Goal: Book appointment/travel/reservation

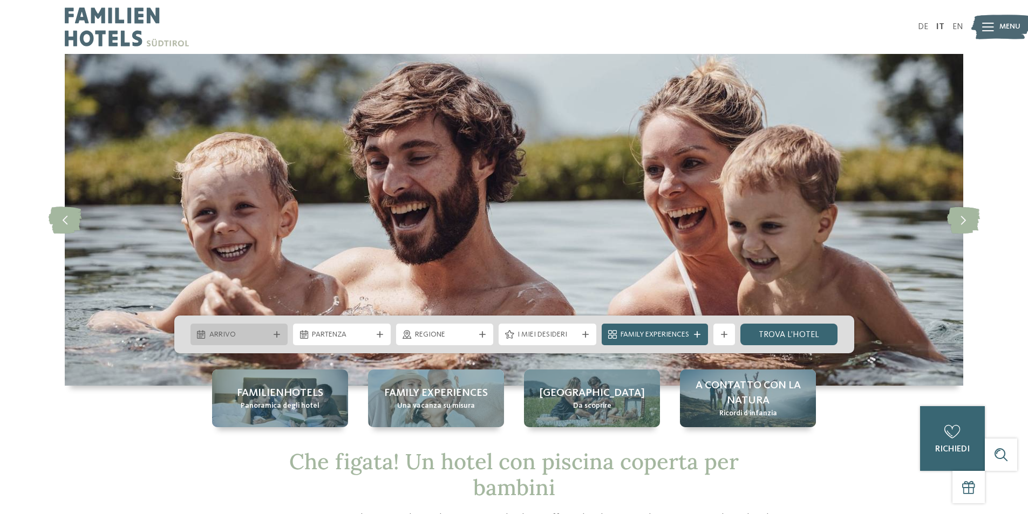
click at [276, 332] on icon at bounding box center [277, 334] width 6 height 6
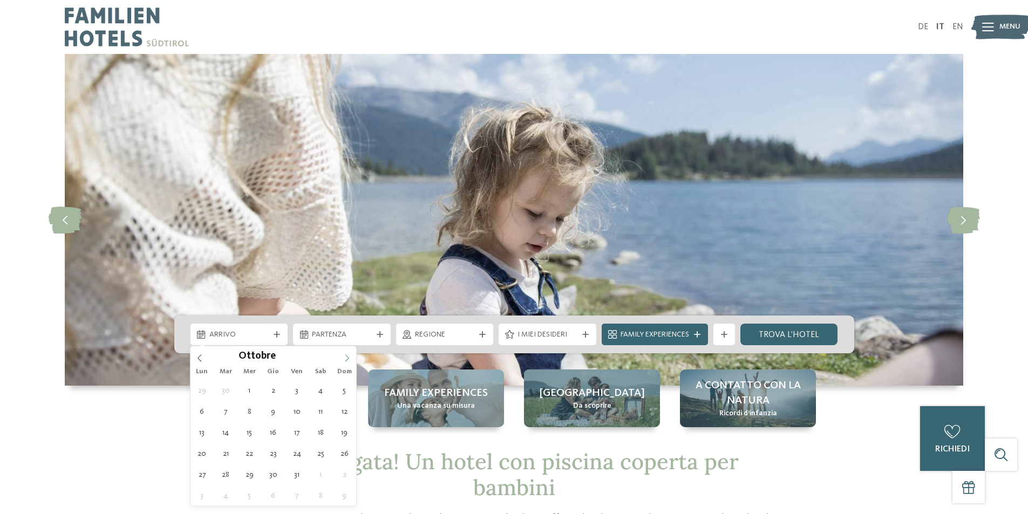
click at [350, 359] on icon at bounding box center [347, 359] width 8 height 8
click at [350, 354] on span at bounding box center [347, 355] width 18 height 18
type div "15.11.2025"
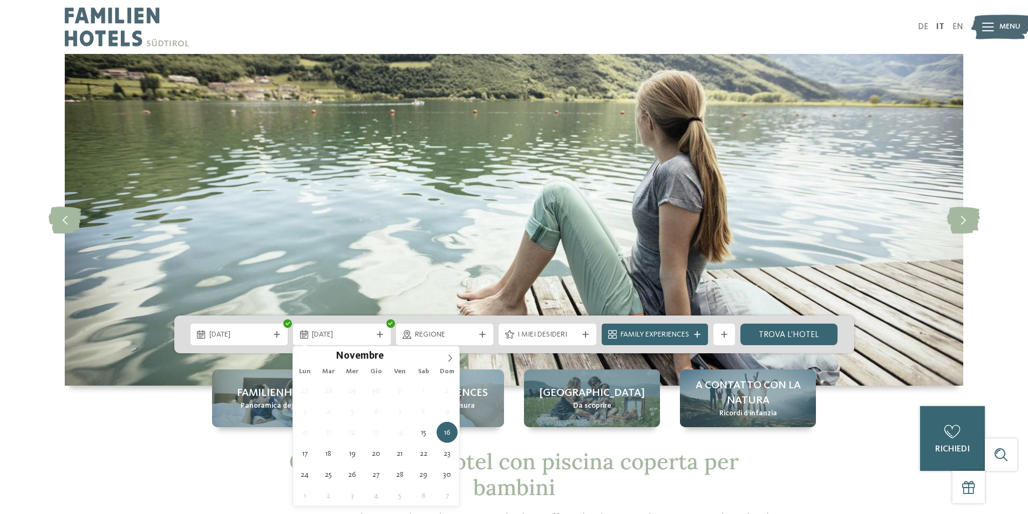
type div "16.11.2025"
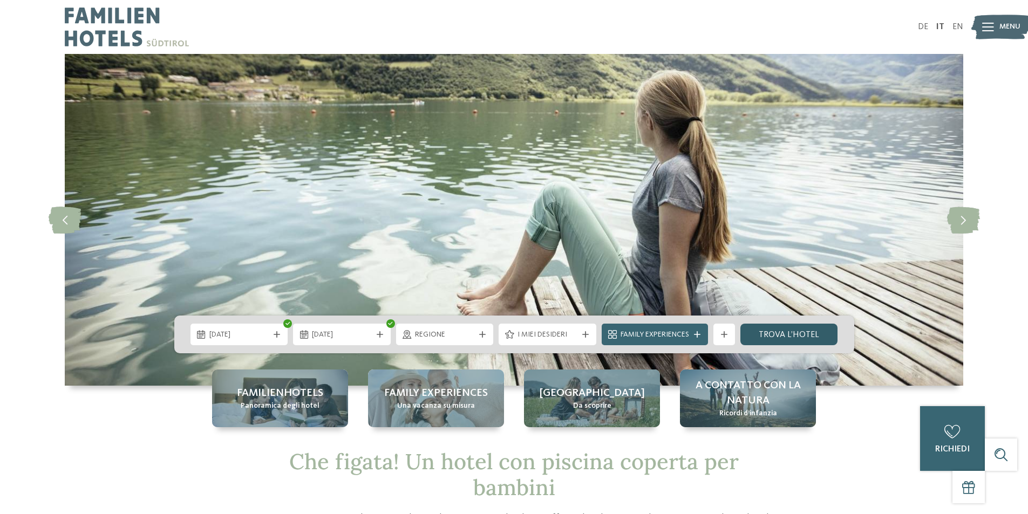
click at [800, 339] on link "trova l’hotel" at bounding box center [789, 335] width 98 height 22
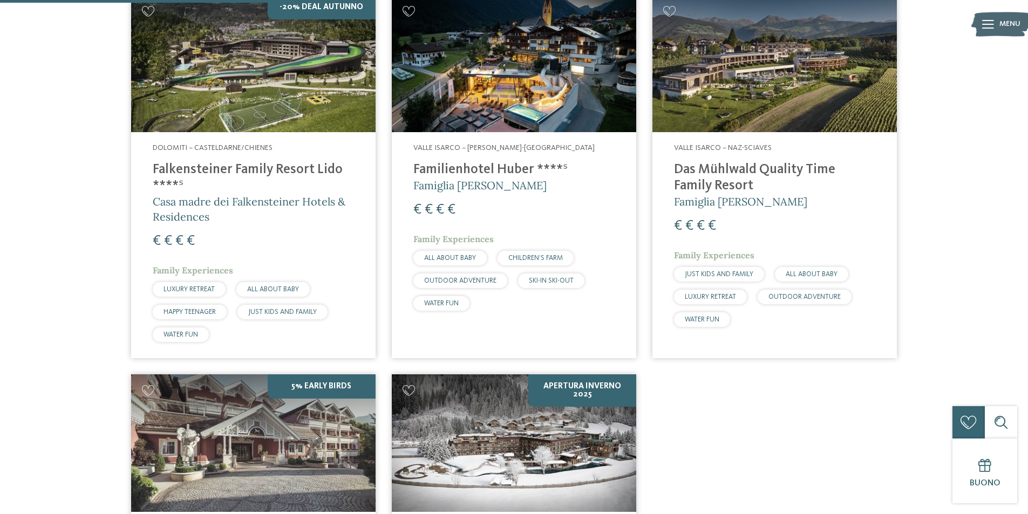
scroll to position [373, 0]
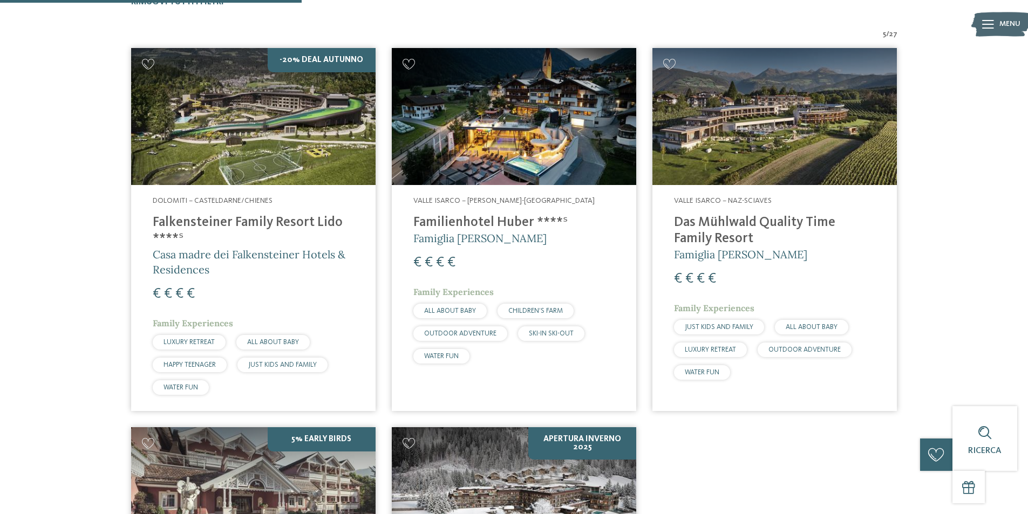
click at [509, 222] on h4 "Familienhotel Huber ****ˢ" at bounding box center [513, 223] width 201 height 16
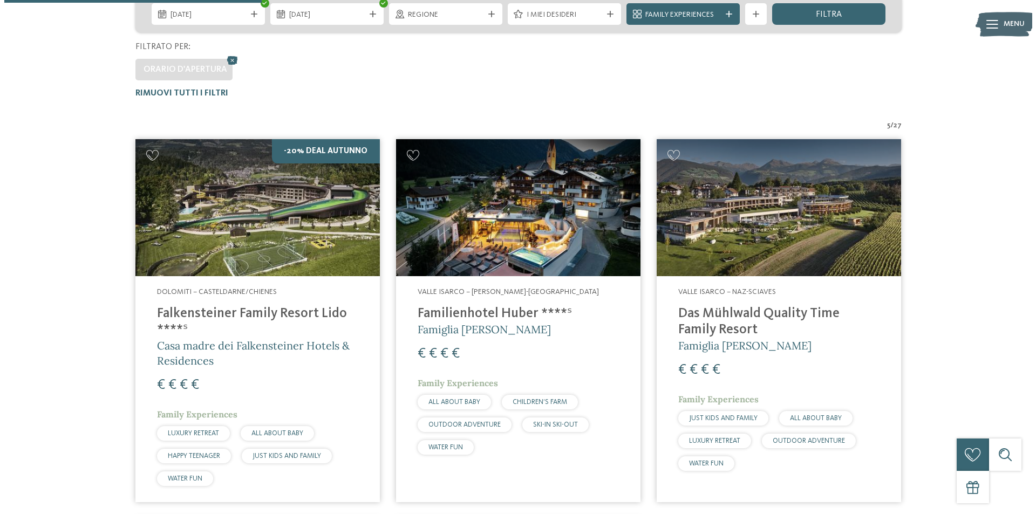
scroll to position [266, 0]
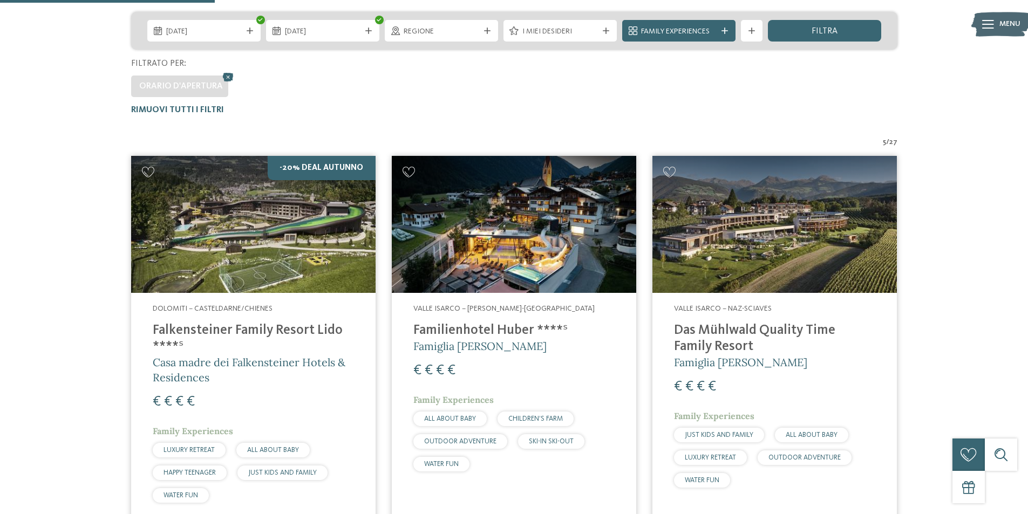
click at [509, 331] on h4 "Familienhotel Huber ****ˢ" at bounding box center [513, 331] width 201 height 16
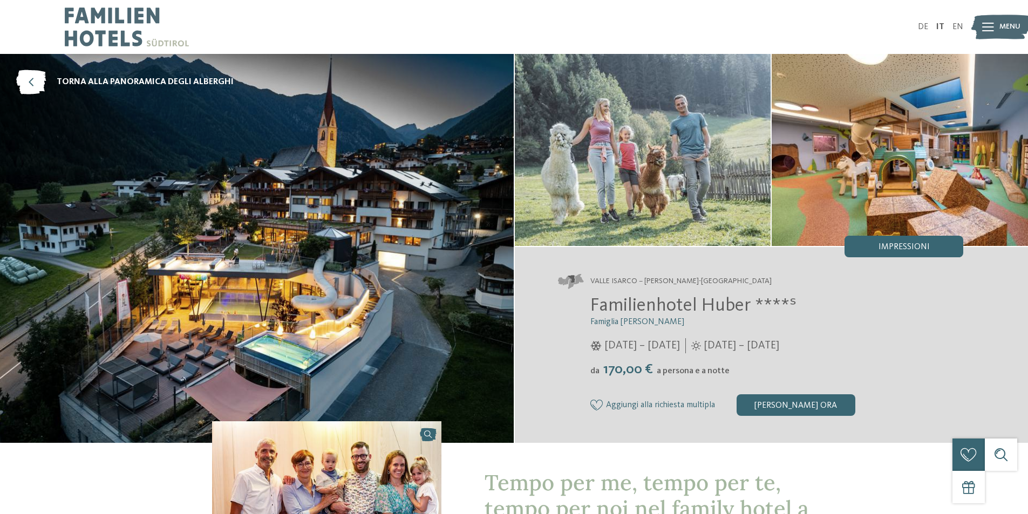
click at [998, 31] on img at bounding box center [1000, 27] width 59 height 30
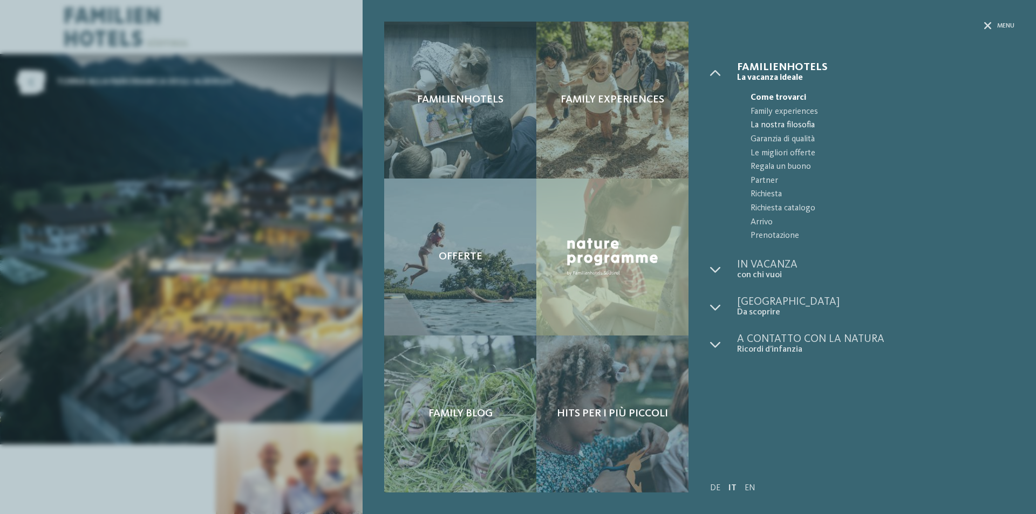
click at [925, 131] on span "La nostra filosofia" at bounding box center [883, 126] width 264 height 14
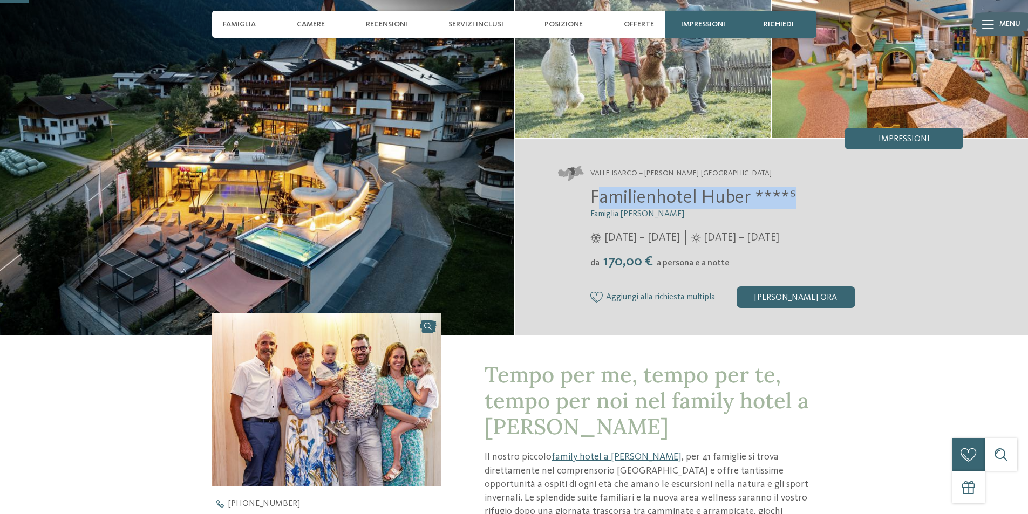
drag, startPoint x: 811, startPoint y: 198, endPoint x: 597, endPoint y: 204, distance: 213.8
click at [597, 204] on h2 "Familienhotel Huber ****ˢ" at bounding box center [776, 198] width 373 height 23
click at [649, 202] on span "Familienhotel Huber ****ˢ" at bounding box center [693, 197] width 206 height 19
drag, startPoint x: 805, startPoint y: 196, endPoint x: 585, endPoint y: 199, distance: 220.2
click at [585, 199] on div "Familienhotel Huber ****ˢ Famiglia Stolz 05/12/2025 – 12/04/2026 da" at bounding box center [761, 247] width 406 height 121
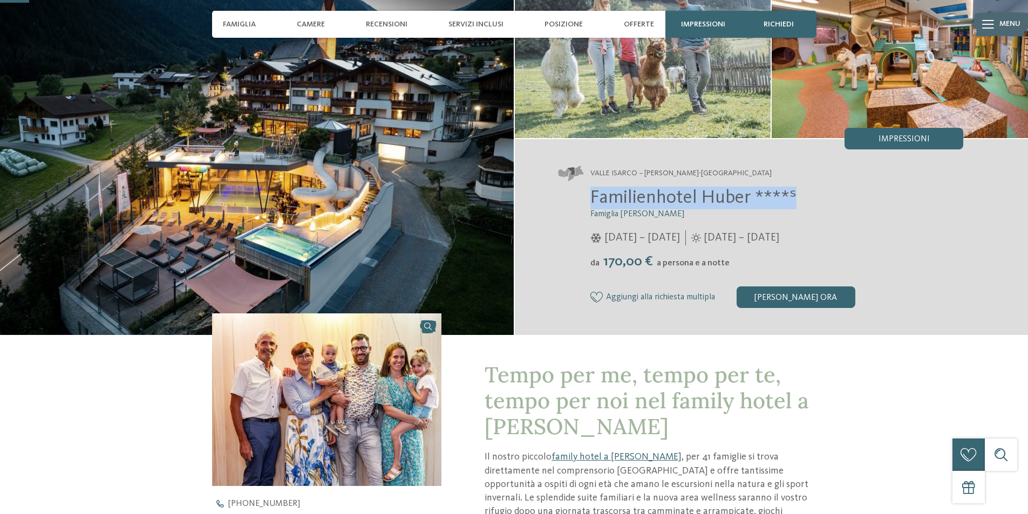
copy span "Familienhotel Huber ****ˢ"
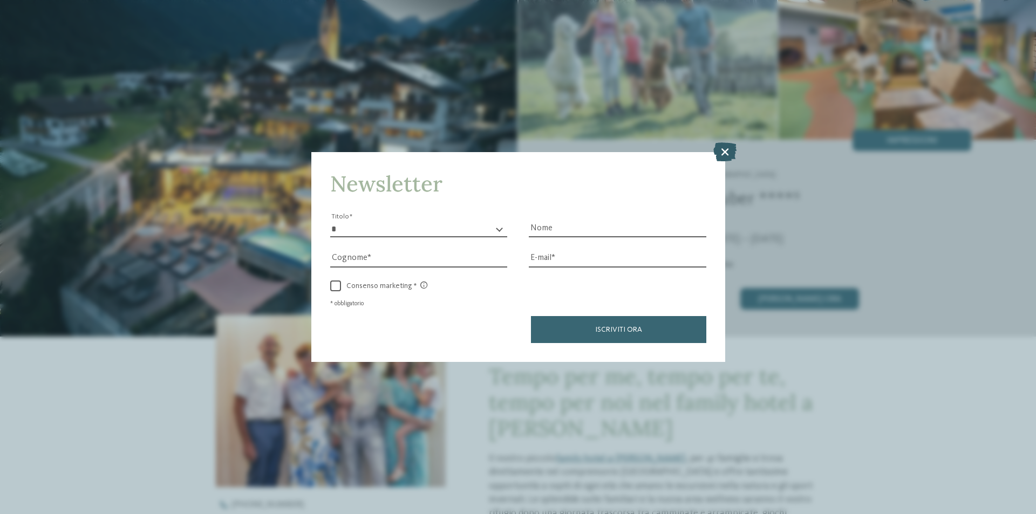
click at [721, 152] on icon at bounding box center [725, 151] width 23 height 19
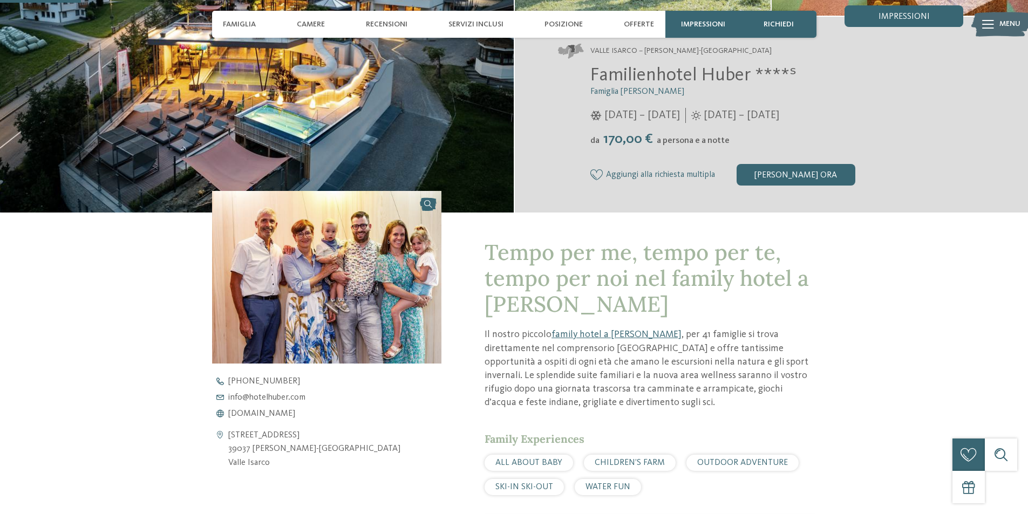
scroll to position [324, 0]
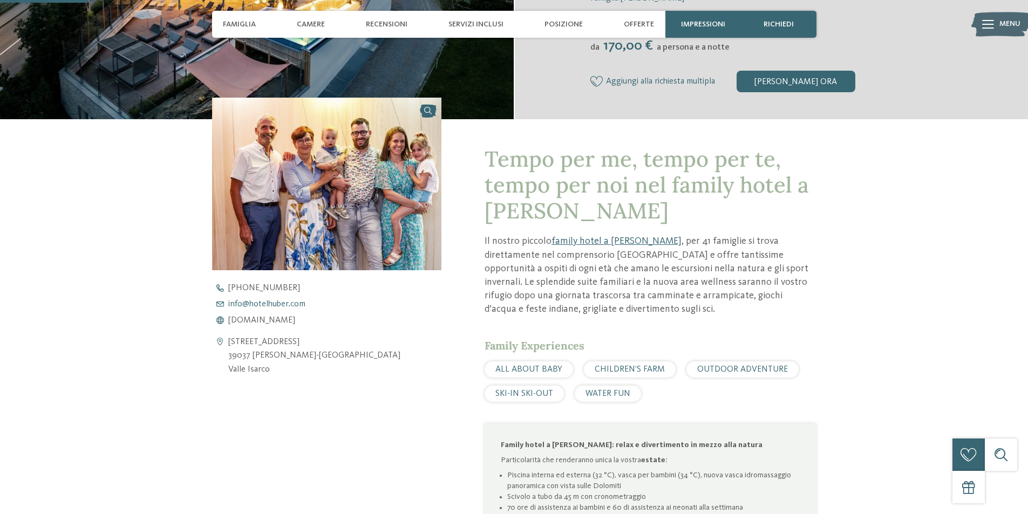
drag, startPoint x: 301, startPoint y: 311, endPoint x: 299, endPoint y: 302, distance: 10.0
click at [301, 311] on div "+39 0472 547 186 info@ no-spam. hotelhuber. no-spam. com www.hotelhuber.com" at bounding box center [336, 304] width 248 height 41
click at [296, 302] on span "info@ no-spam. hotelhuber. no-spam. com" at bounding box center [266, 304] width 77 height 9
click at [281, 319] on span "www.hotelhuber.com" at bounding box center [261, 320] width 67 height 9
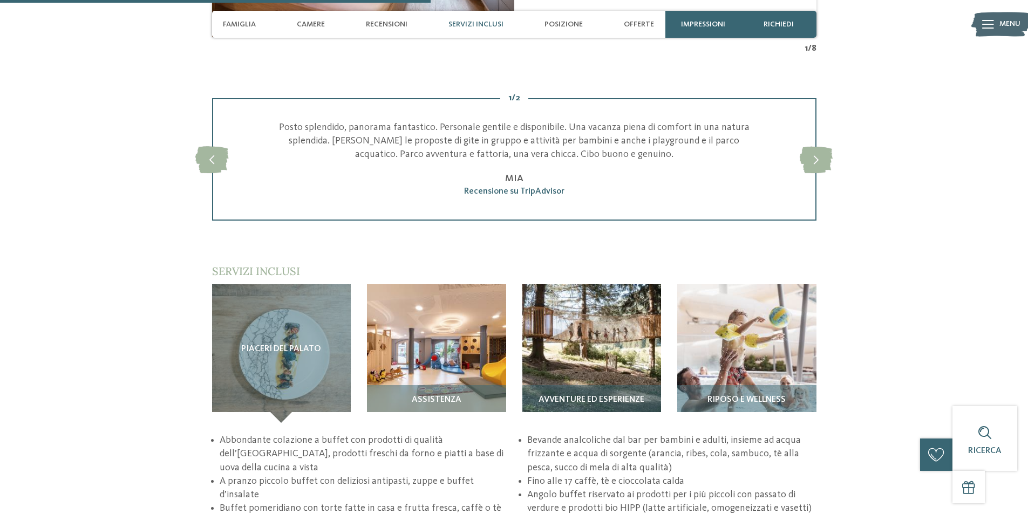
scroll to position [1619, 0]
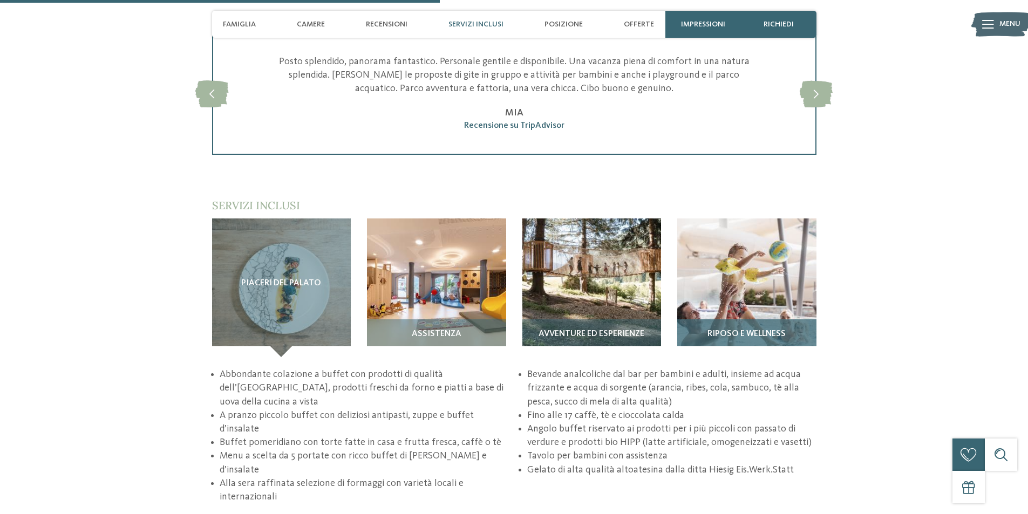
click at [719, 332] on span "Riposo e wellness" at bounding box center [747, 335] width 78 height 10
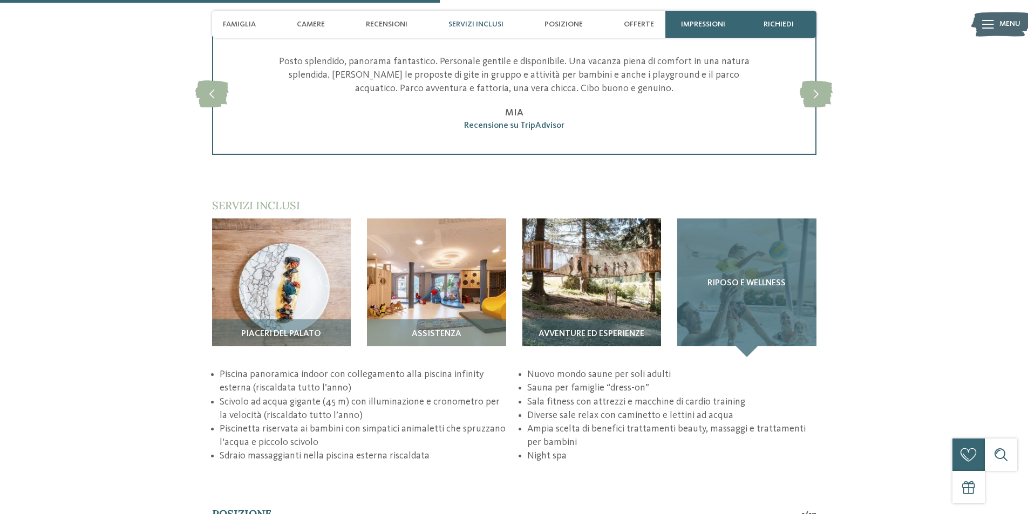
click at [730, 301] on div "Riposo e wellness" at bounding box center [746, 288] width 139 height 139
click at [735, 288] on span "Riposo e wellness" at bounding box center [747, 284] width 78 height 10
click at [748, 280] on span "Riposo e wellness" at bounding box center [747, 284] width 78 height 10
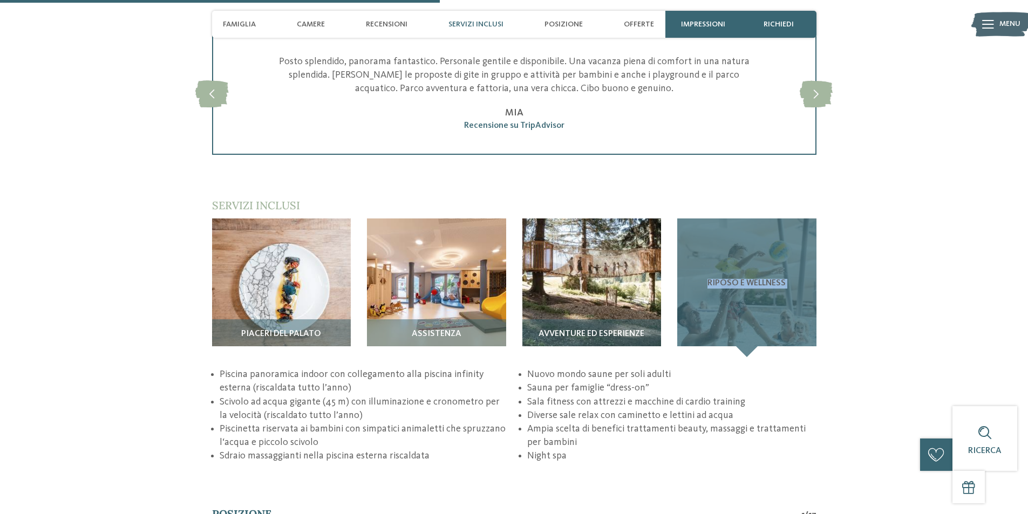
click at [748, 280] on span "Riposo e wellness" at bounding box center [747, 284] width 78 height 10
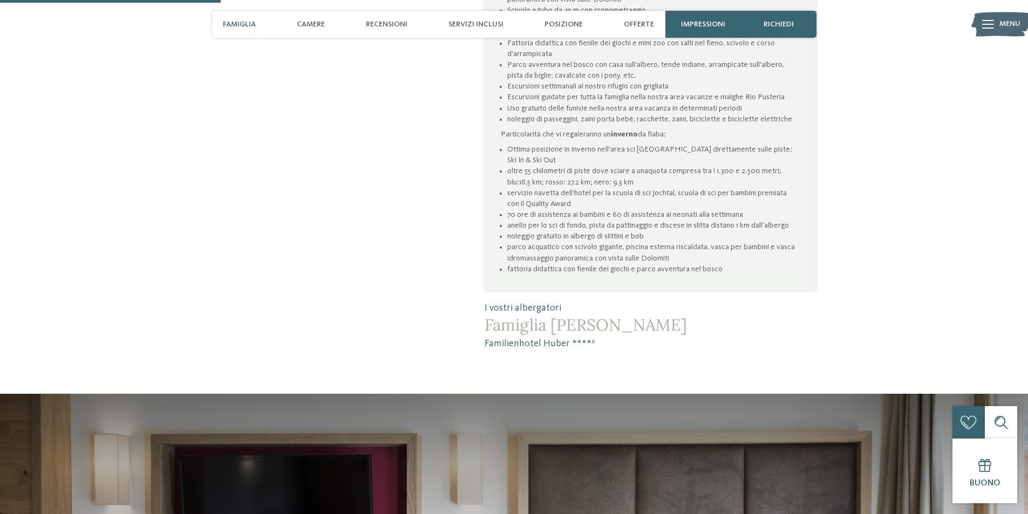
scroll to position [810, 0]
click at [478, 26] on span "Servizi inclusi" at bounding box center [476, 24] width 55 height 9
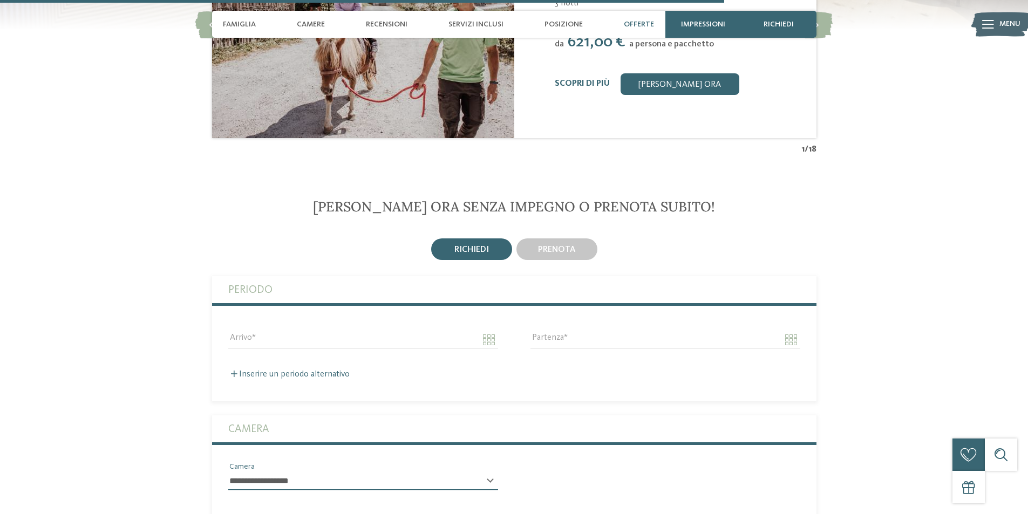
scroll to position [2352, 0]
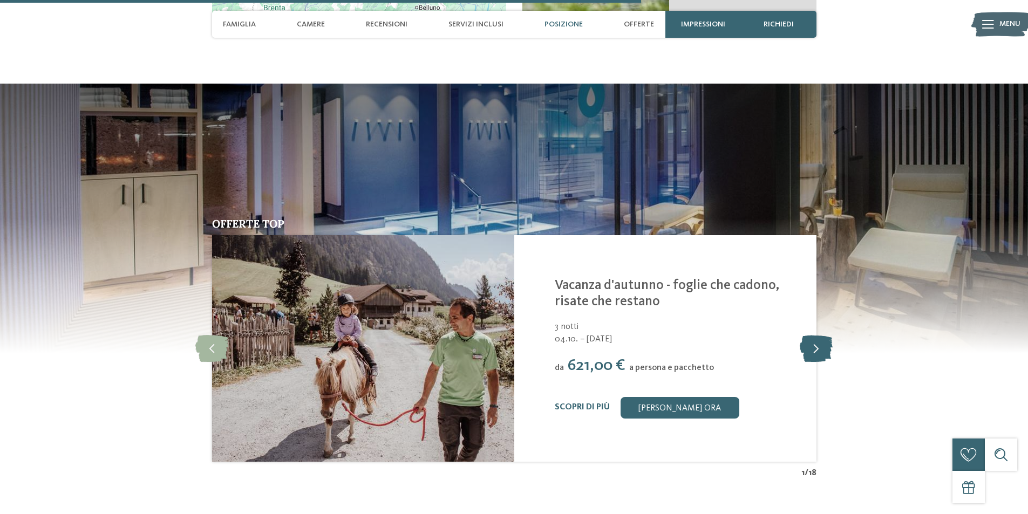
click at [818, 346] on icon at bounding box center [816, 348] width 33 height 27
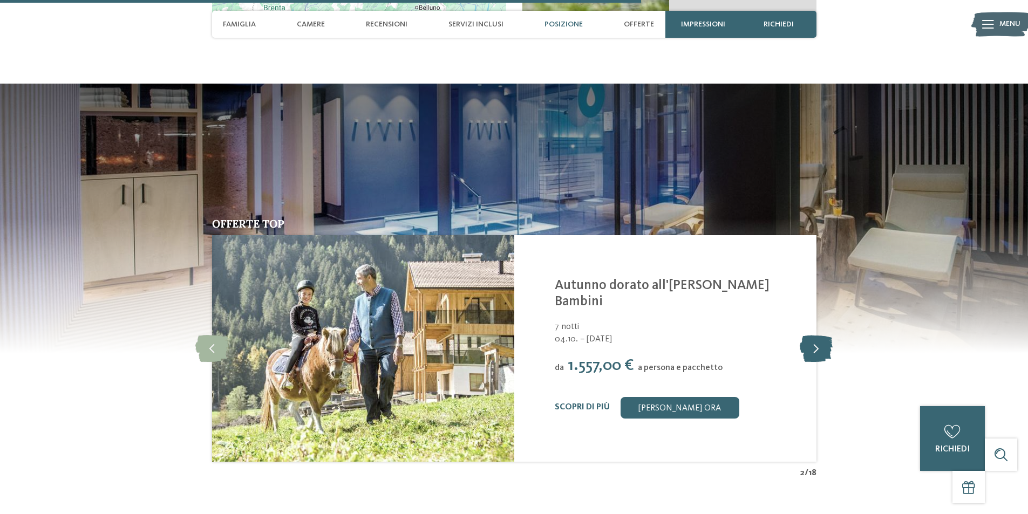
click at [818, 348] on icon at bounding box center [816, 348] width 33 height 27
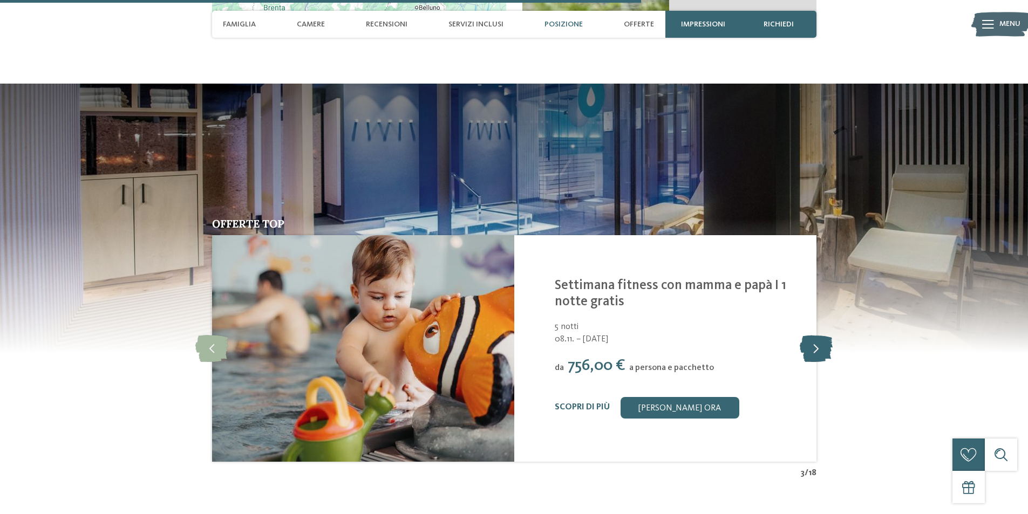
click at [808, 351] on icon at bounding box center [816, 348] width 33 height 27
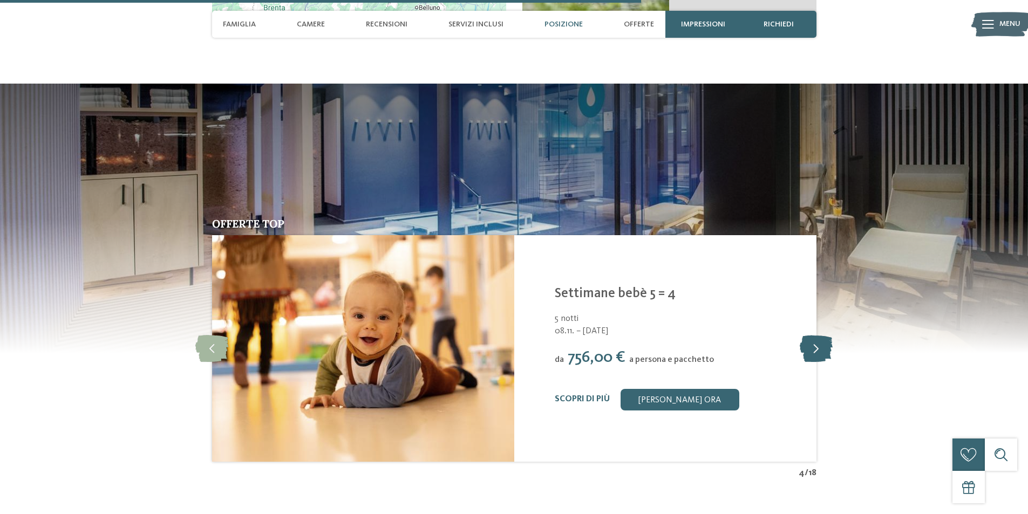
click at [808, 351] on icon at bounding box center [816, 348] width 33 height 27
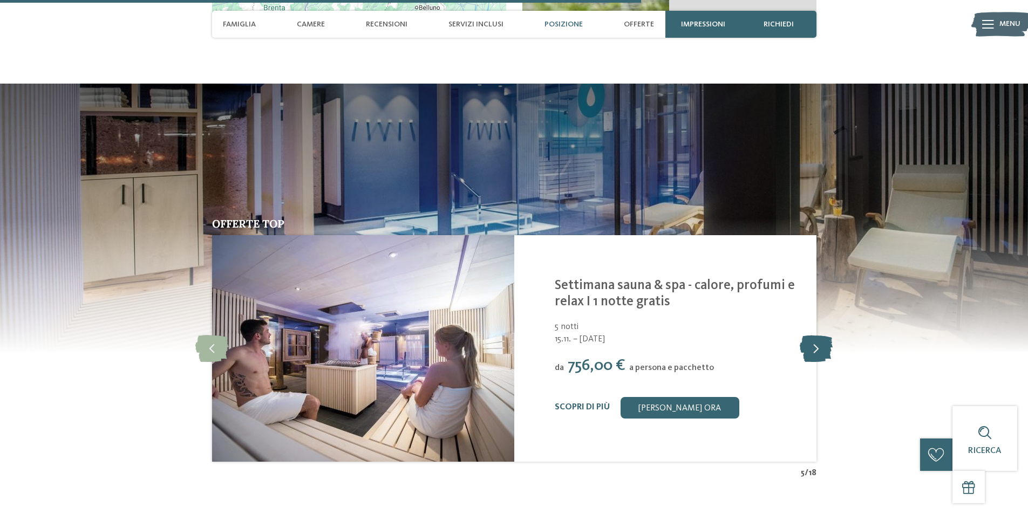
click at [809, 355] on icon at bounding box center [816, 348] width 33 height 27
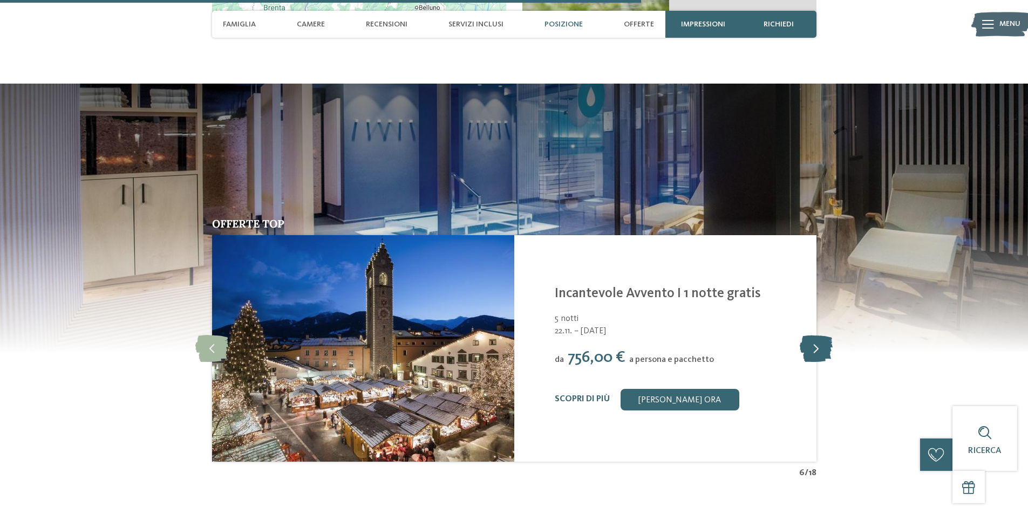
click at [809, 355] on icon at bounding box center [816, 348] width 33 height 27
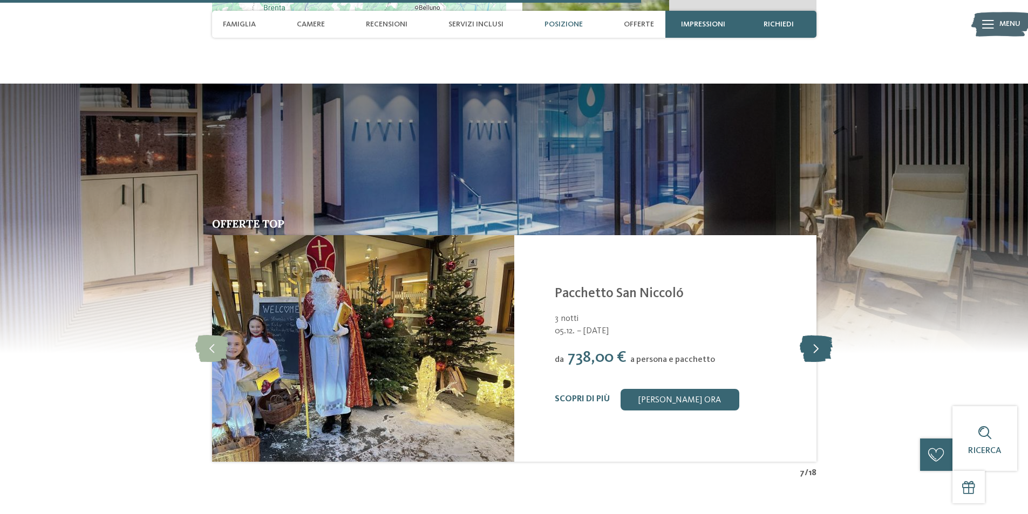
click at [809, 355] on icon at bounding box center [816, 348] width 33 height 27
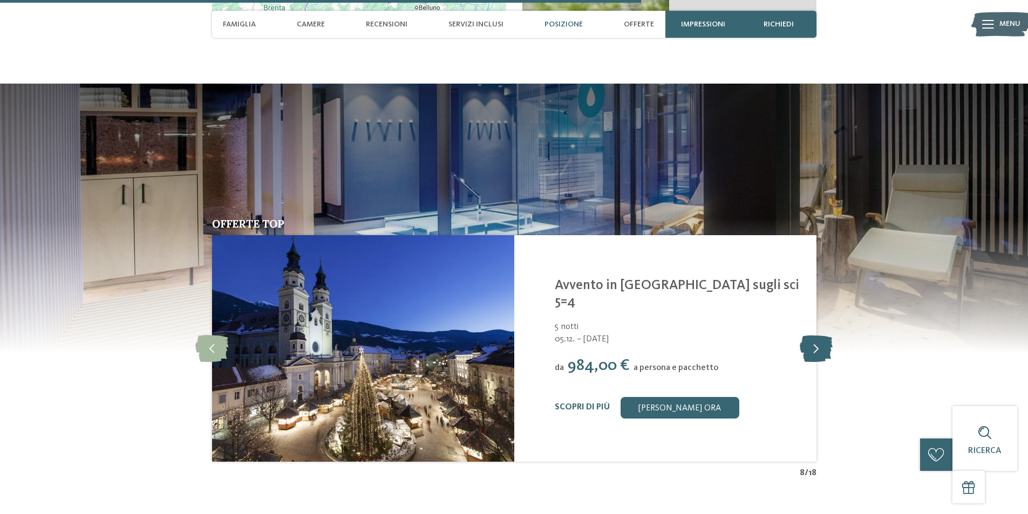
click at [809, 355] on icon at bounding box center [816, 348] width 33 height 27
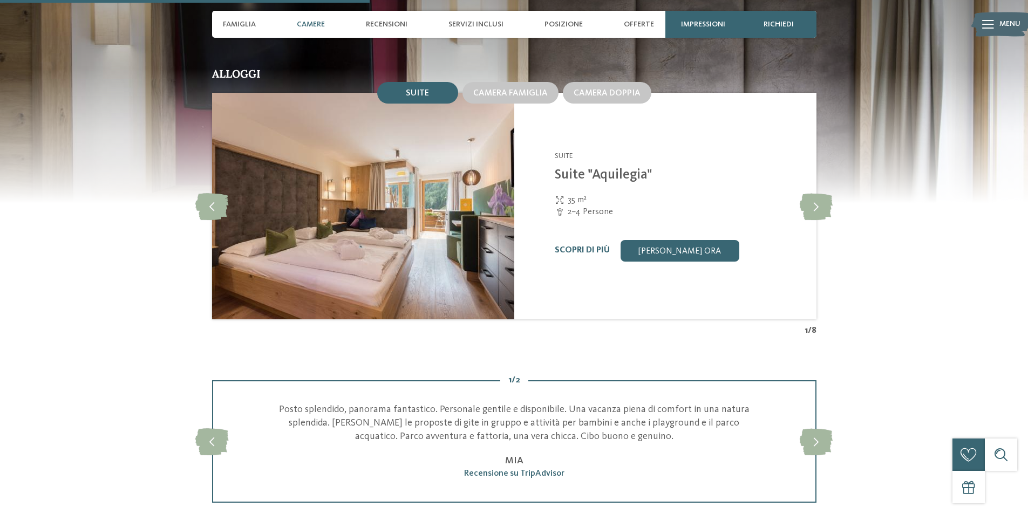
scroll to position [1164, 0]
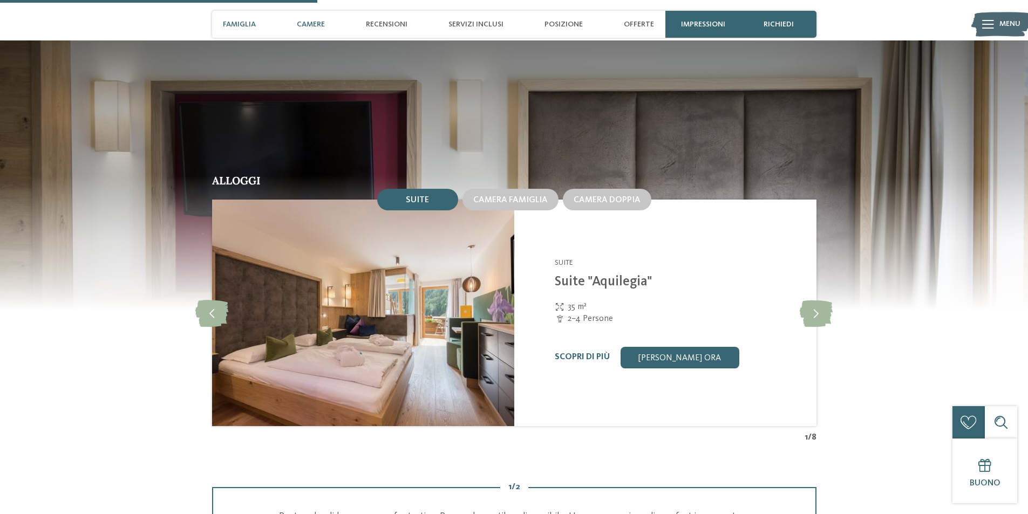
click at [239, 25] on span "Famiglia" at bounding box center [239, 24] width 33 height 9
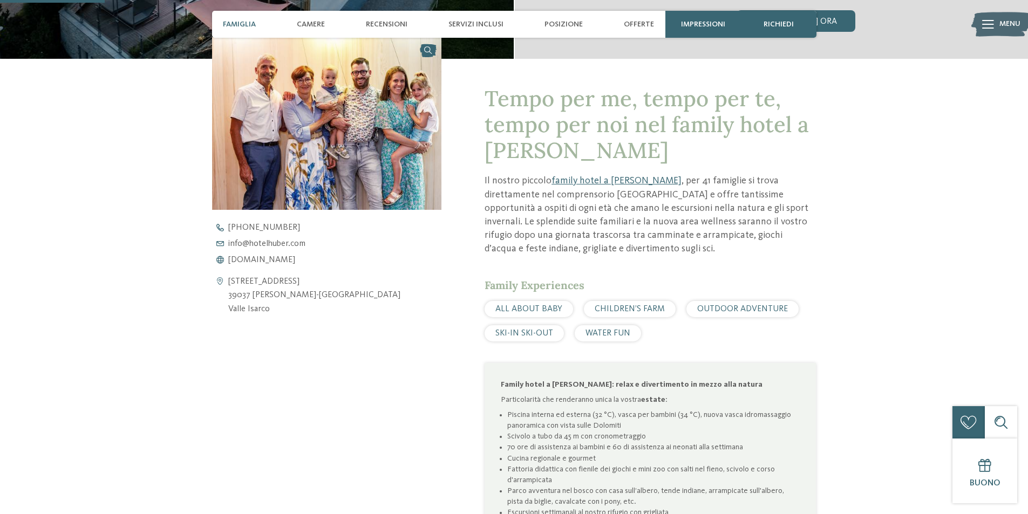
scroll to position [384, 0]
click at [315, 26] on span "Camere" at bounding box center [311, 24] width 28 height 9
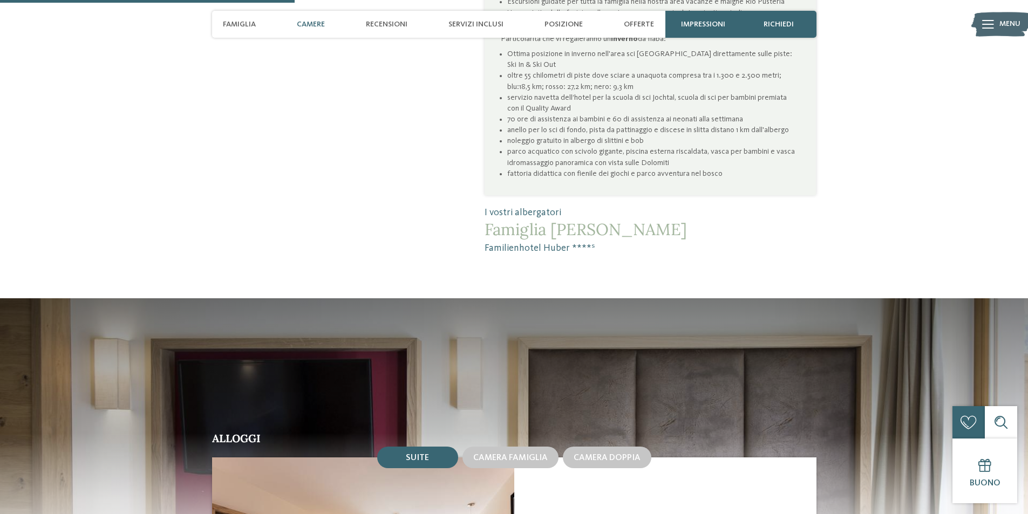
scroll to position [1145, 0]
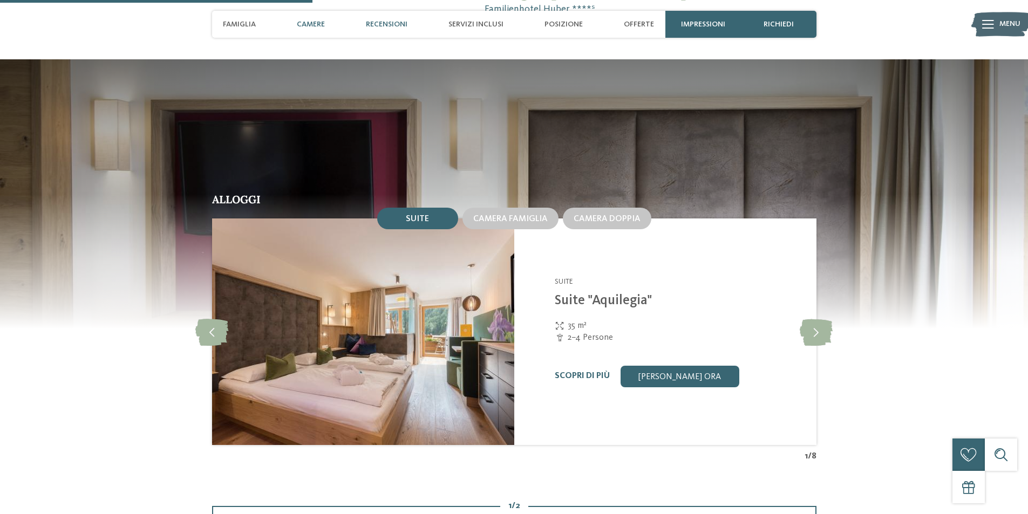
click at [390, 28] on span "Recensioni" at bounding box center [387, 24] width 42 height 9
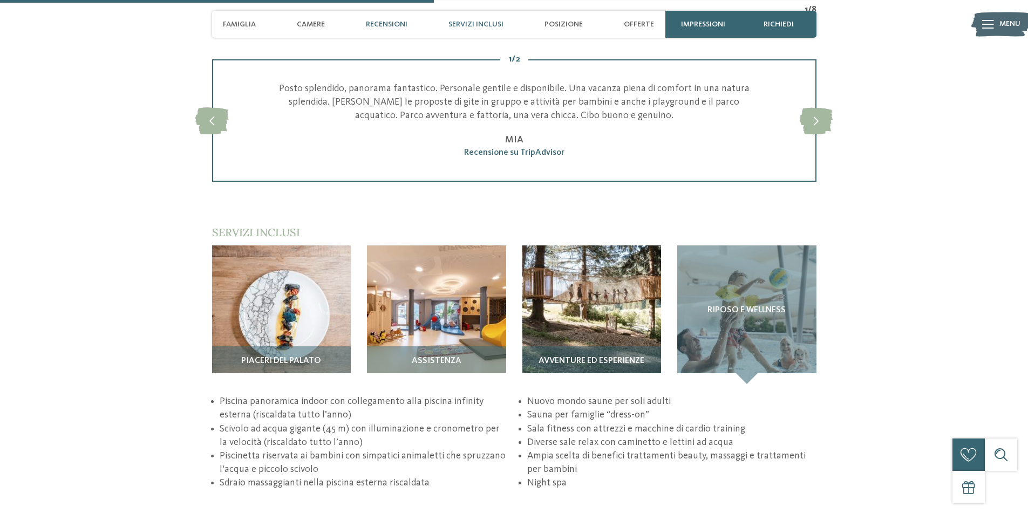
click at [475, 26] on span "Servizi inclusi" at bounding box center [476, 24] width 55 height 9
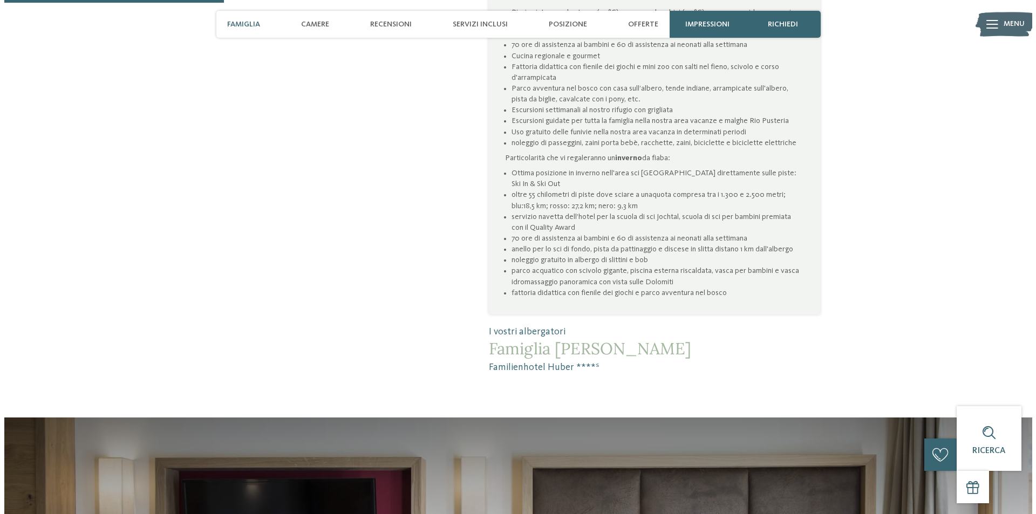
scroll to position [786, 0]
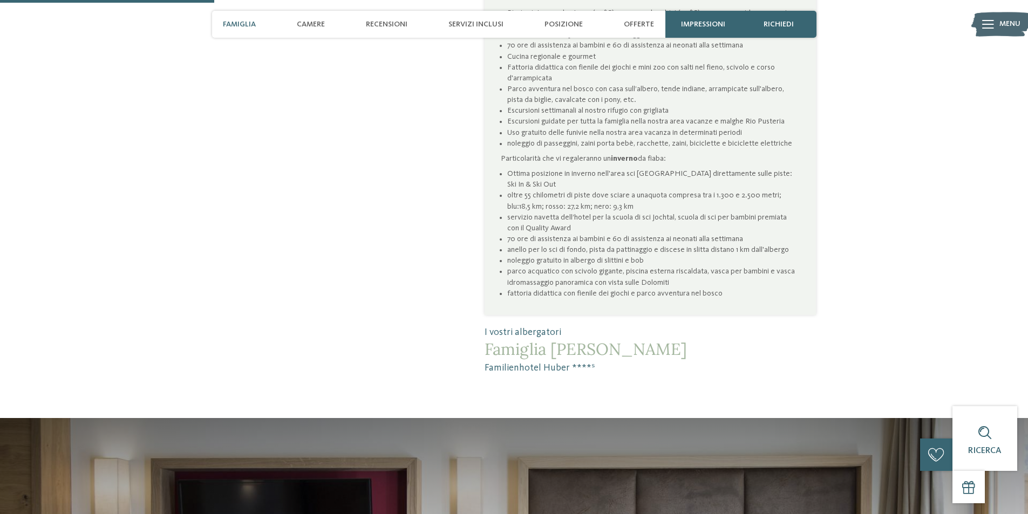
click at [1002, 16] on div "Menu" at bounding box center [1010, 24] width 21 height 27
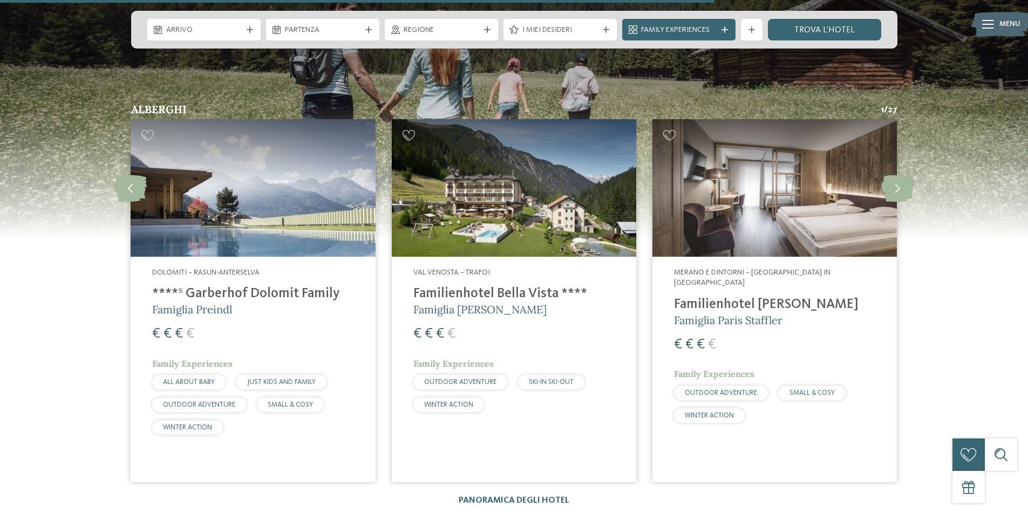
scroll to position [1403, 0]
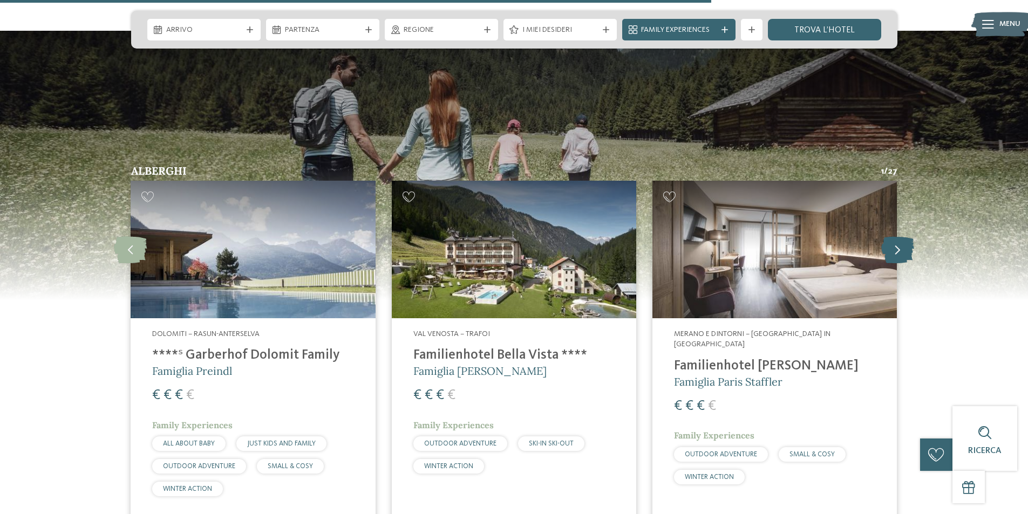
click at [892, 236] on icon at bounding box center [897, 249] width 33 height 27
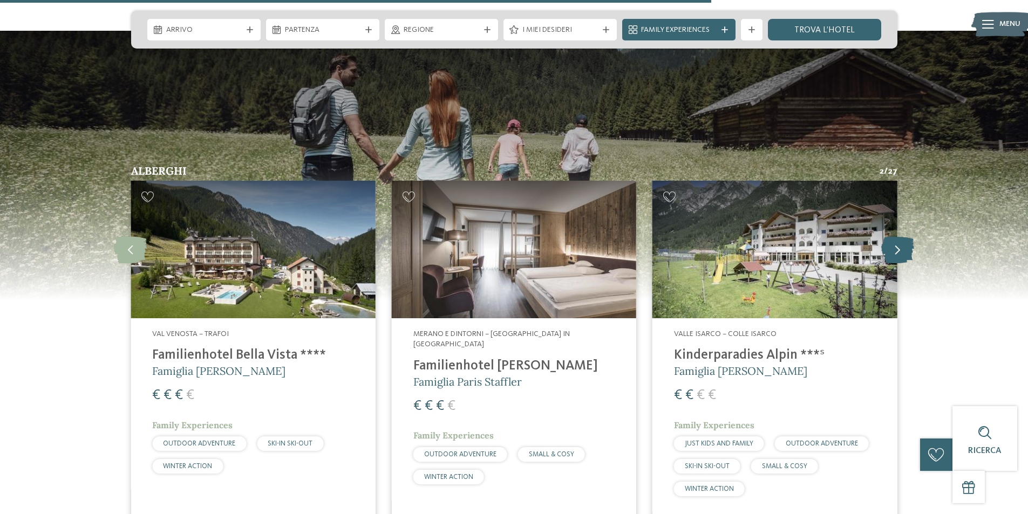
click at [892, 236] on icon at bounding box center [897, 249] width 33 height 27
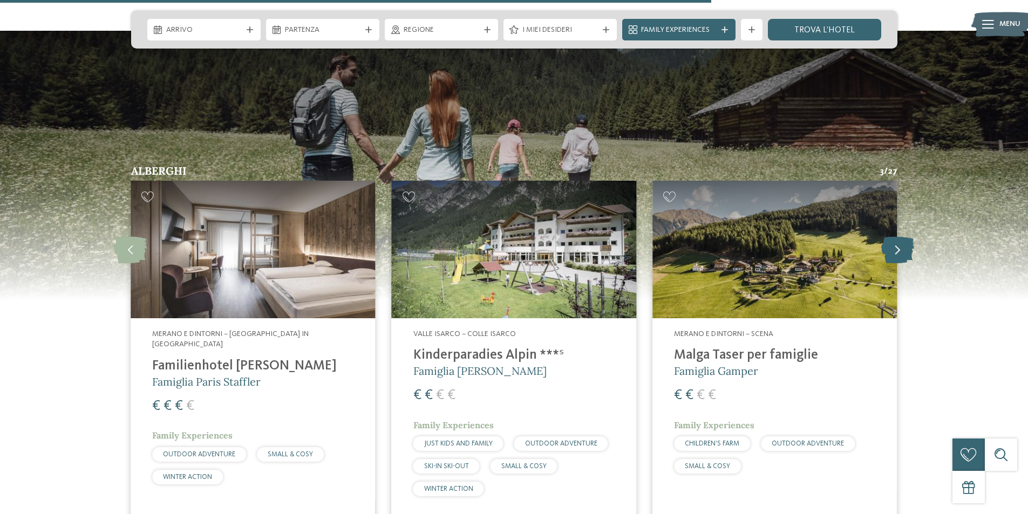
click at [892, 237] on icon at bounding box center [897, 249] width 33 height 27
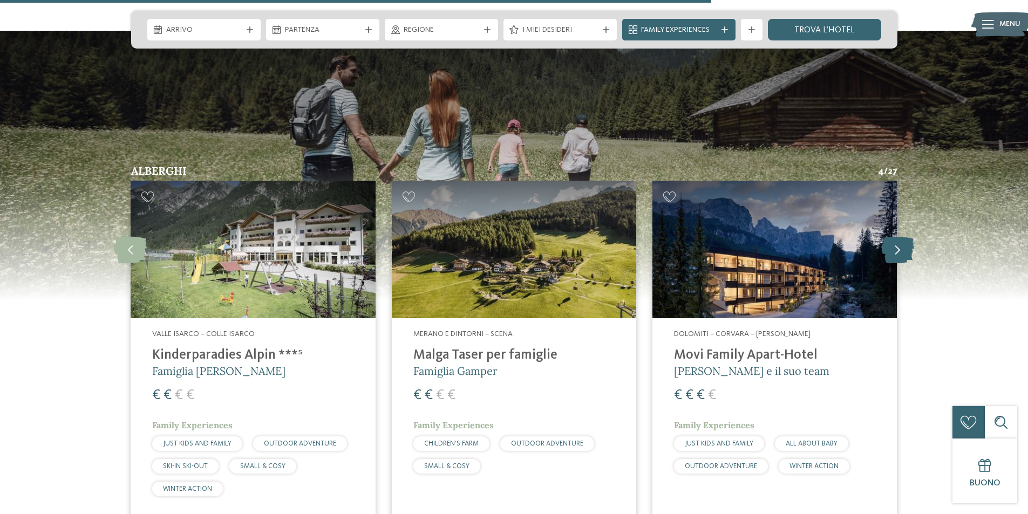
click at [892, 237] on icon at bounding box center [897, 249] width 33 height 27
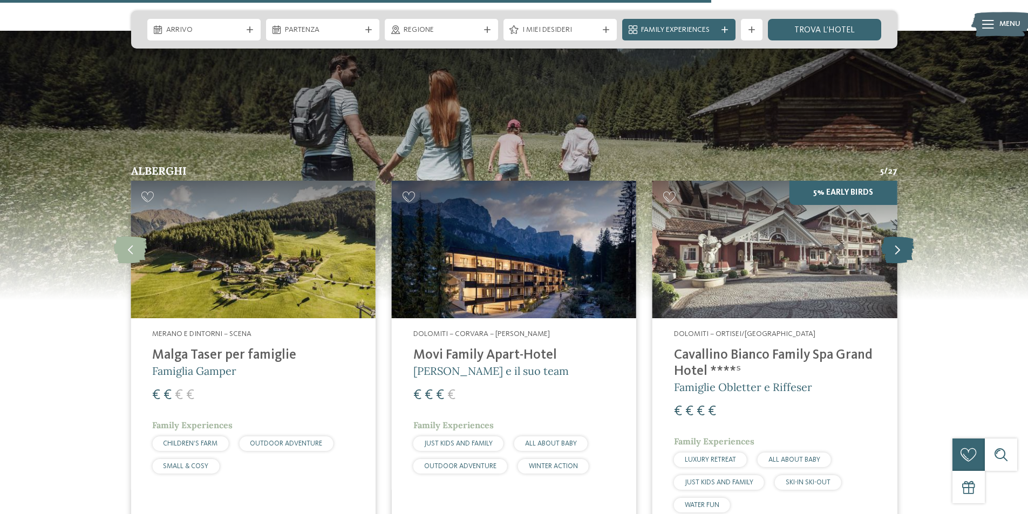
click at [892, 237] on icon at bounding box center [897, 249] width 33 height 27
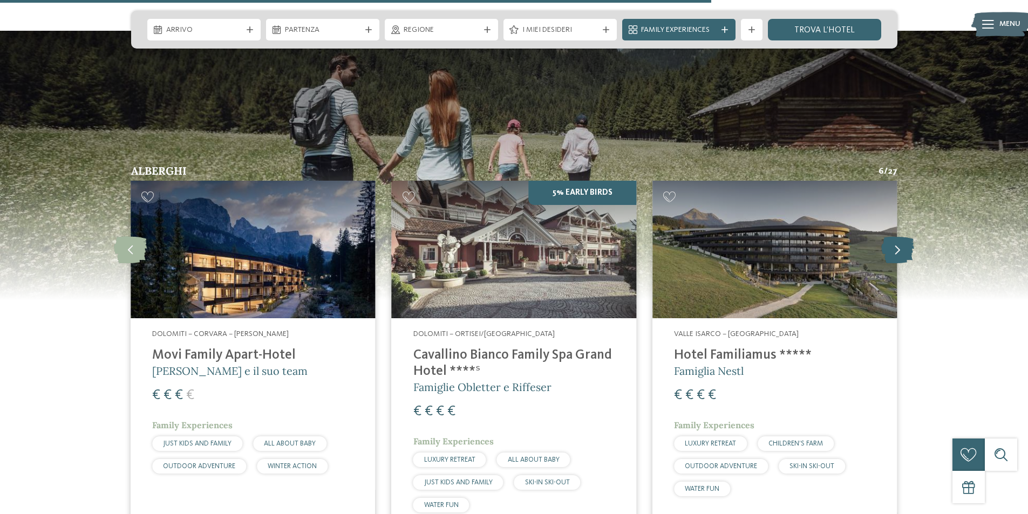
click at [892, 237] on icon at bounding box center [897, 249] width 33 height 27
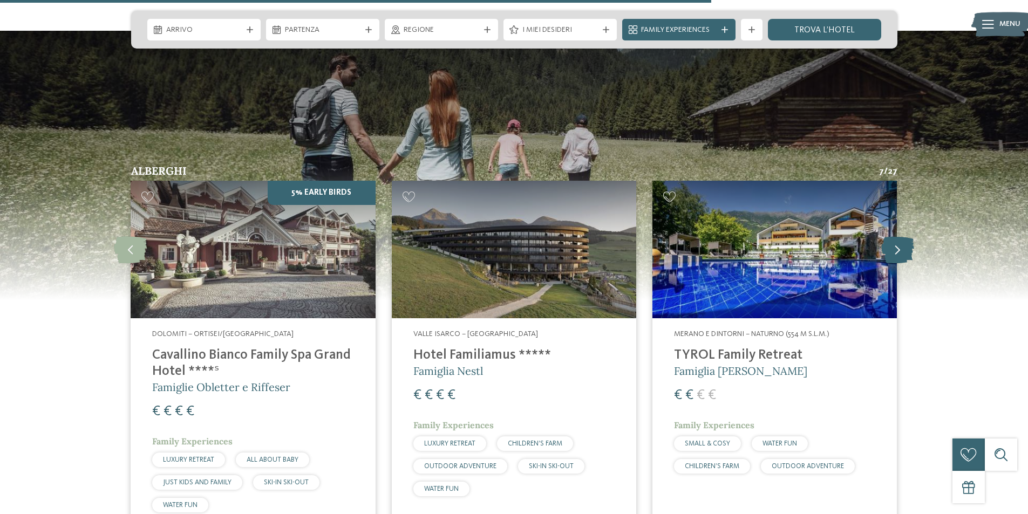
click at [892, 237] on icon at bounding box center [897, 249] width 33 height 27
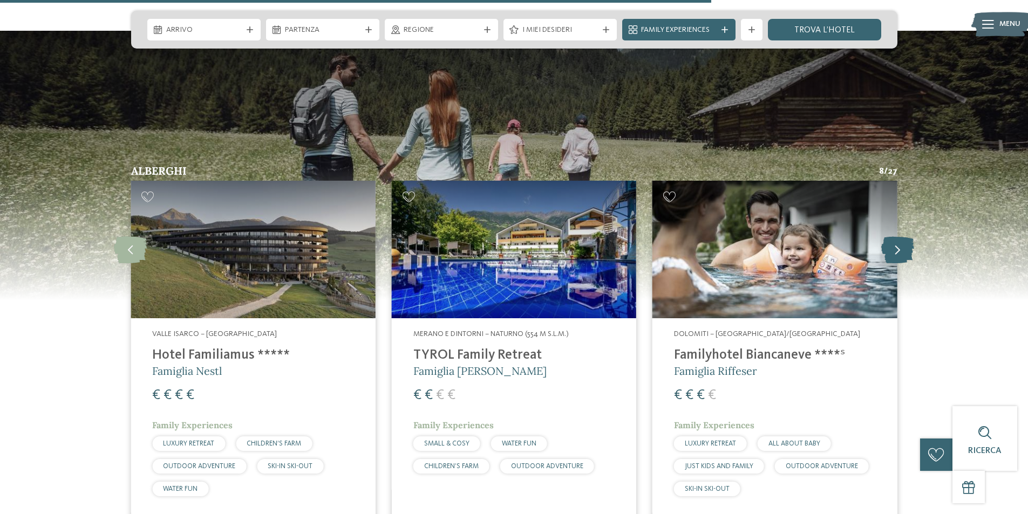
click at [892, 237] on icon at bounding box center [897, 249] width 33 height 27
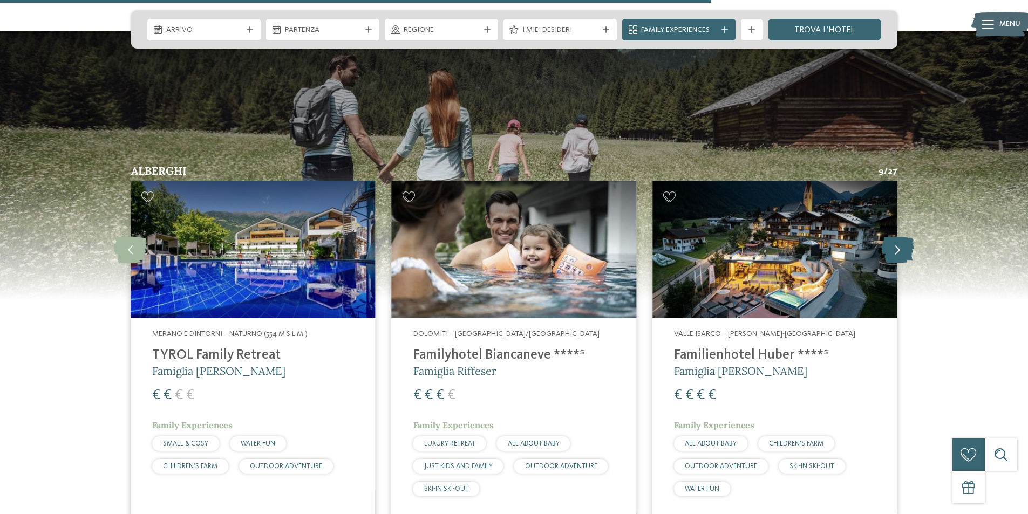
click at [892, 237] on icon at bounding box center [897, 249] width 33 height 27
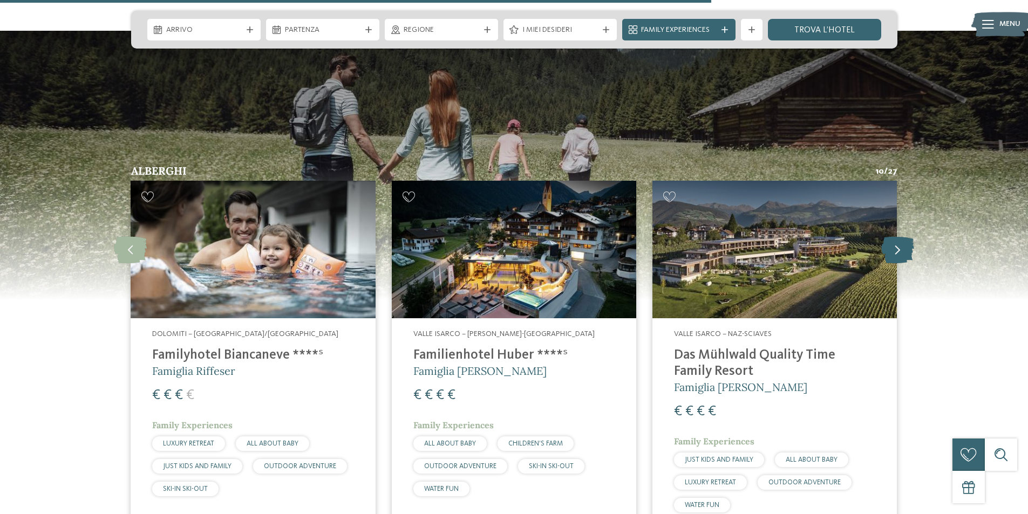
click at [892, 237] on icon at bounding box center [897, 249] width 33 height 27
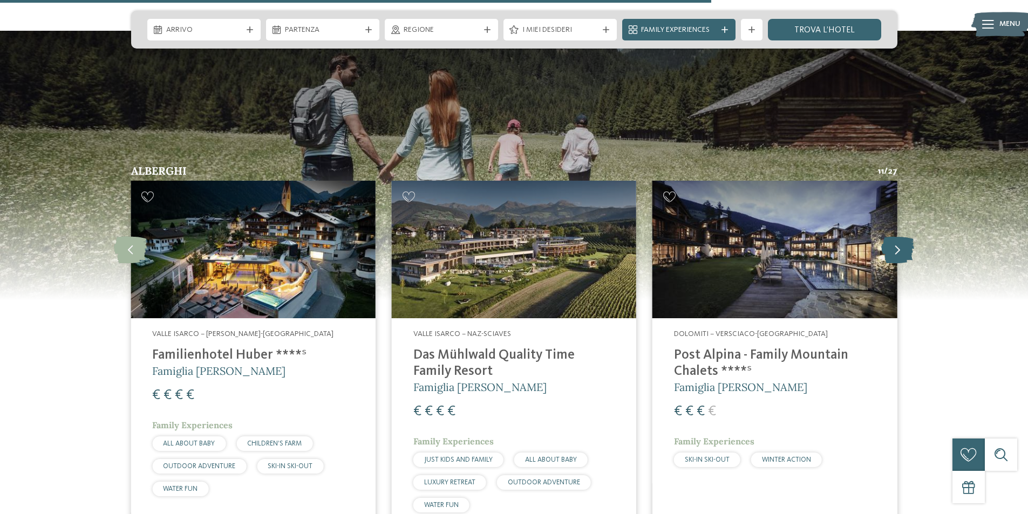
click at [892, 237] on icon at bounding box center [897, 249] width 33 height 27
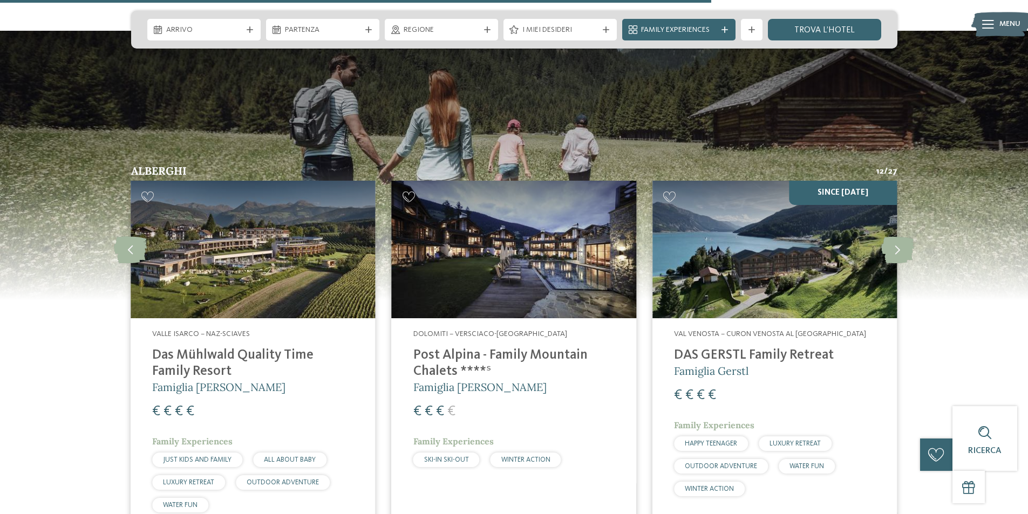
click at [441, 348] on h4 "Post Alpina - Family Mountain Chalets ****ˢ" at bounding box center [513, 364] width 201 height 32
click at [455, 356] on h4 "Post Alpina - Family Mountain Chalets ****ˢ" at bounding box center [513, 364] width 201 height 32
click at [531, 268] on img at bounding box center [514, 250] width 244 height 138
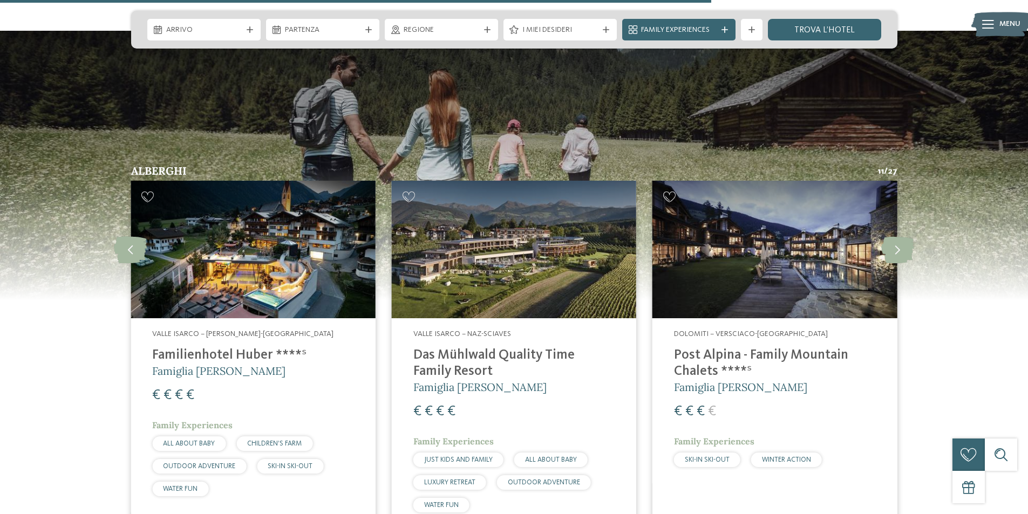
click at [726, 348] on h4 "Post Alpina - Family Mountain Chalets ****ˢ" at bounding box center [774, 364] width 201 height 32
click at [769, 348] on h4 "Post Alpina - Family Mountain Chalets ****ˢ" at bounding box center [774, 364] width 201 height 32
